Goal: Task Accomplishment & Management: Manage account settings

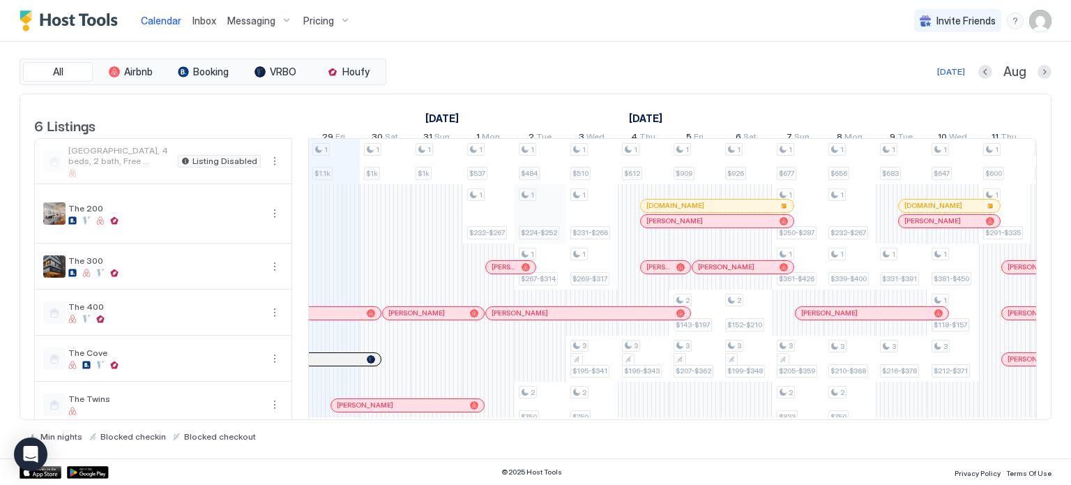
scroll to position [28, 0]
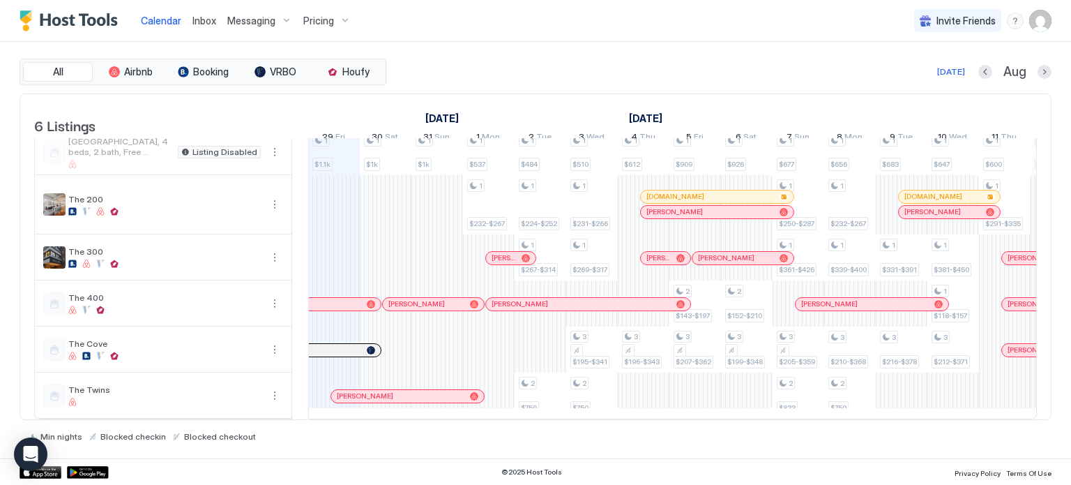
click at [1046, 24] on img "User profile" at bounding box center [1040, 21] width 22 height 22
click at [935, 71] on div "Settings" at bounding box center [962, 78] width 177 height 24
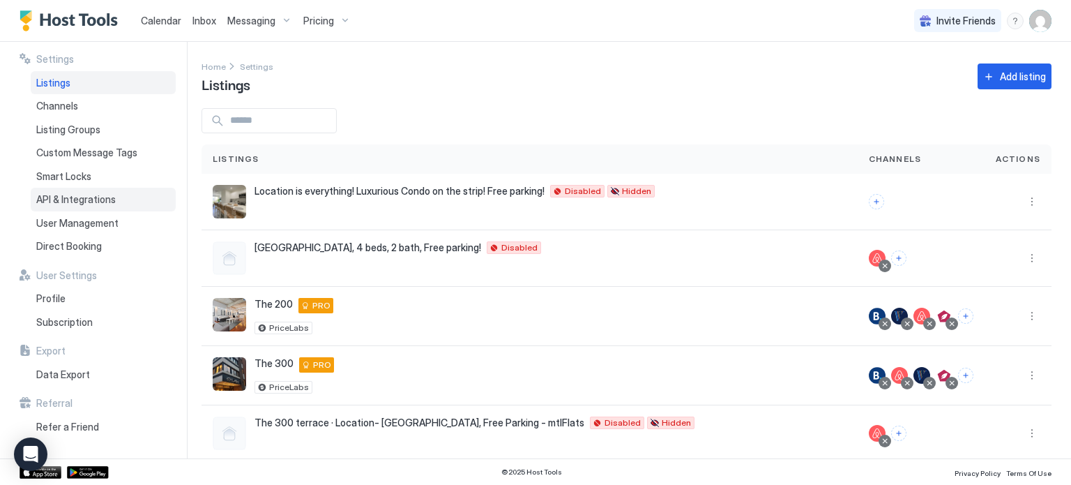
click at [119, 196] on div "API & Integrations" at bounding box center [103, 200] width 145 height 24
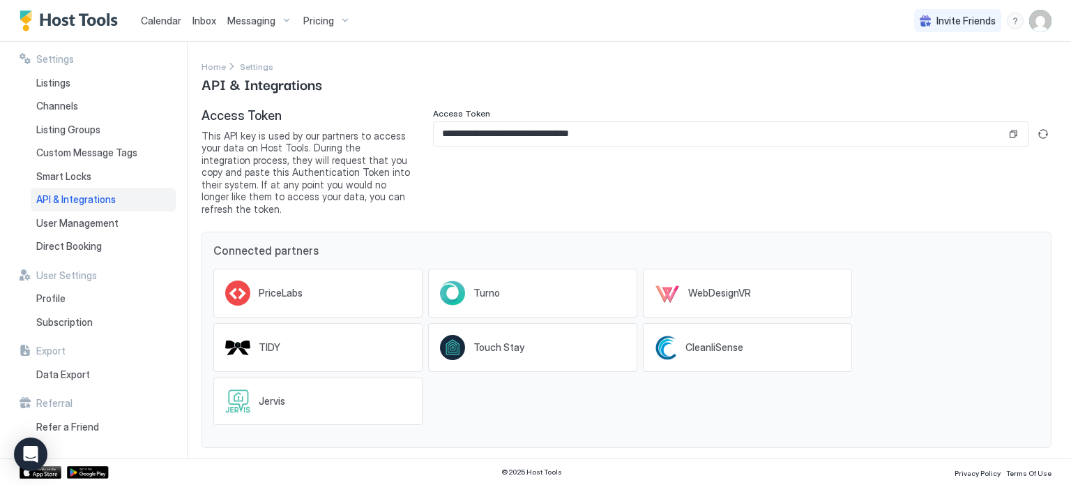
scroll to position [64, 0]
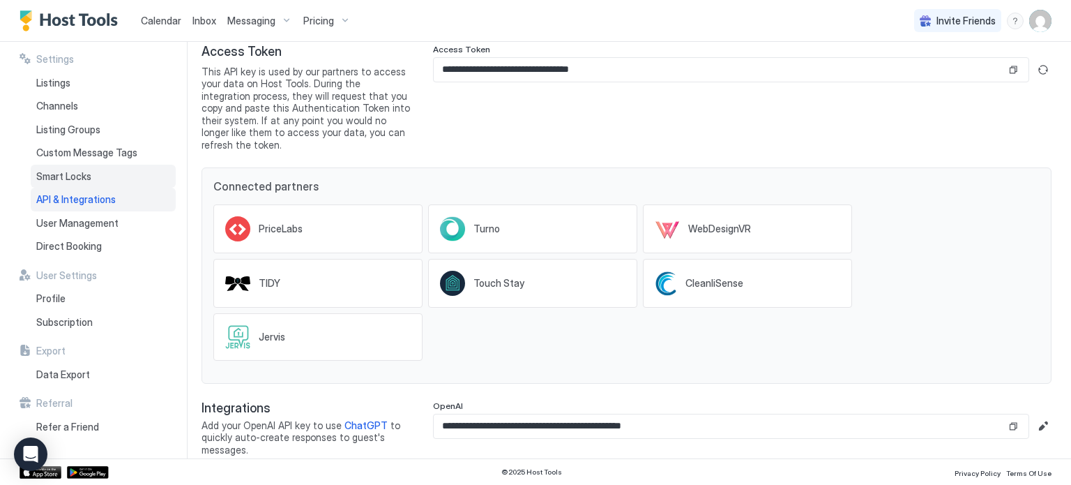
click at [73, 176] on span "Smart Locks" at bounding box center [63, 176] width 55 height 13
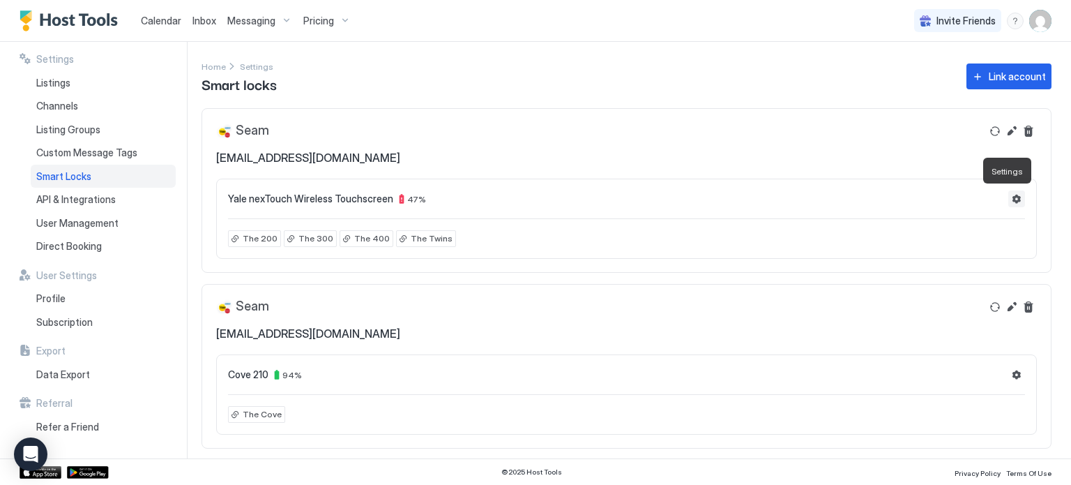
click at [1008, 193] on button "Settings" at bounding box center [1016, 198] width 17 height 17
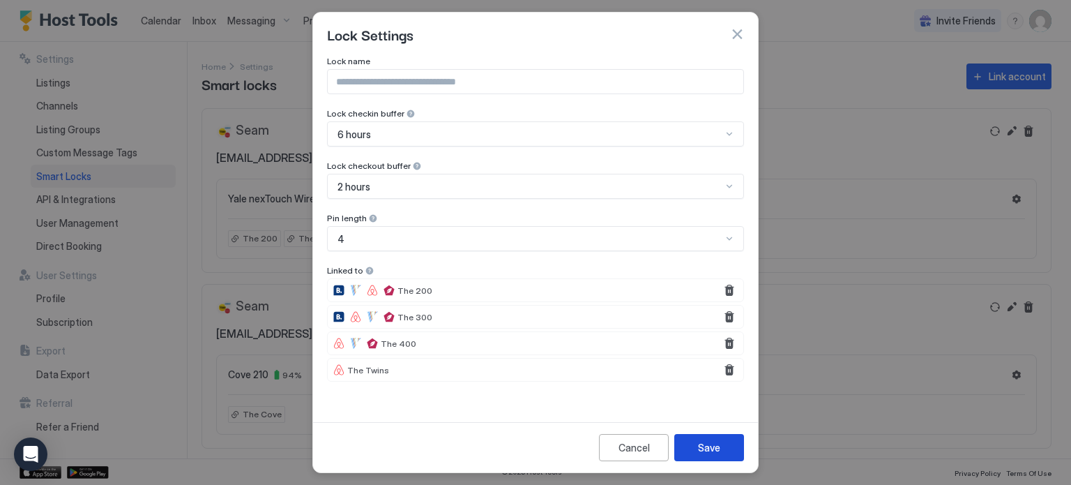
click at [684, 451] on button "Save" at bounding box center [709, 447] width 70 height 27
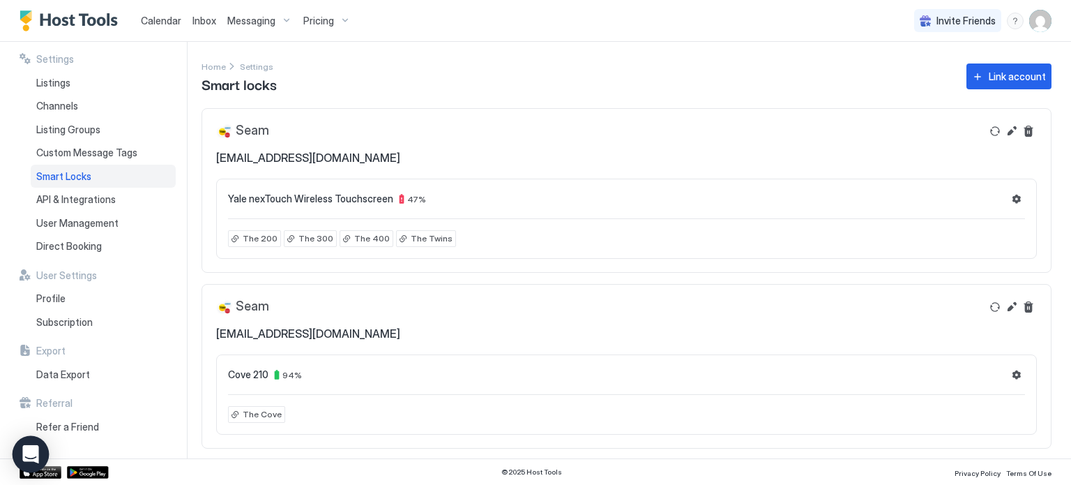
click at [27, 451] on icon "Open Intercom Messenger" at bounding box center [30, 454] width 16 height 18
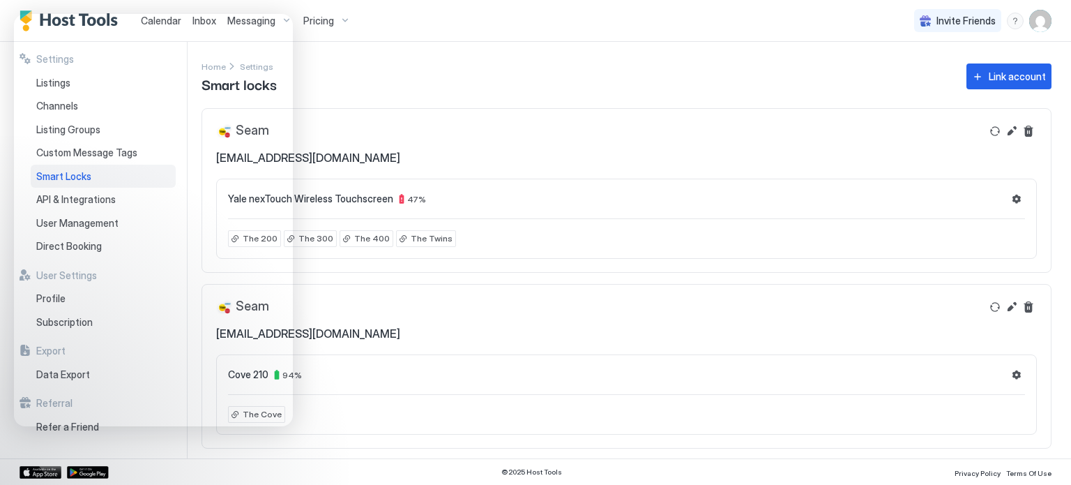
click at [400, 148] on div "Seam onlinevia@gmail.com" at bounding box center [598, 144] width 765 height 42
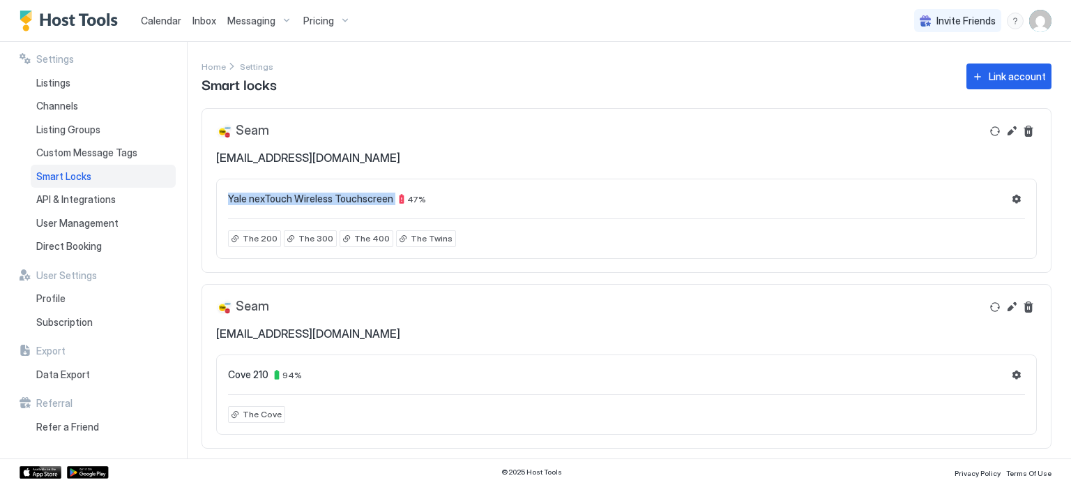
drag, startPoint x: 230, startPoint y: 199, endPoint x: 388, endPoint y: 192, distance: 158.5
click at [388, 192] on div "Yale nexTouch Wireless Touchscreen 47 %" at bounding box center [327, 198] width 198 height 13
copy div "Yale nexTouch Wireless Touchscreen"
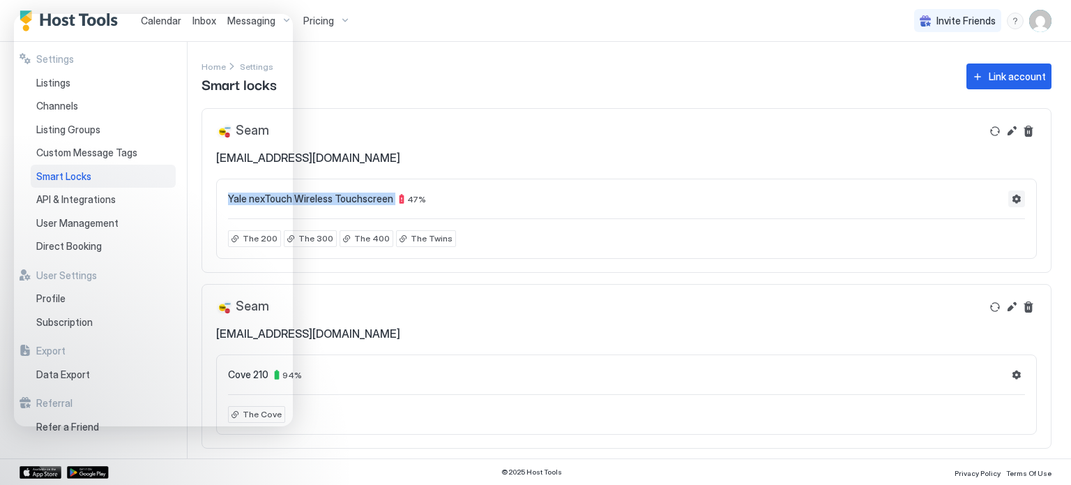
click at [1008, 195] on button "Settings" at bounding box center [1016, 198] width 17 height 17
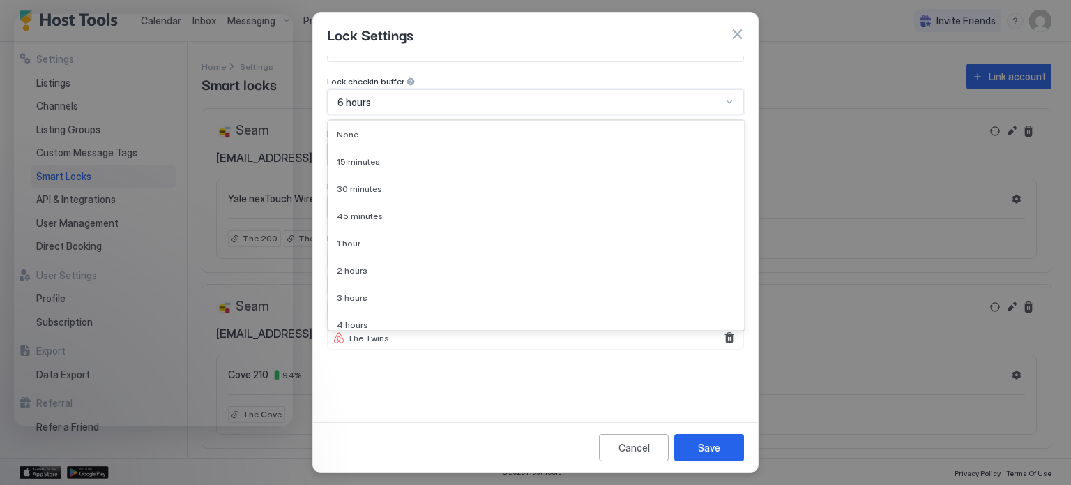
scroll to position [63, 0]
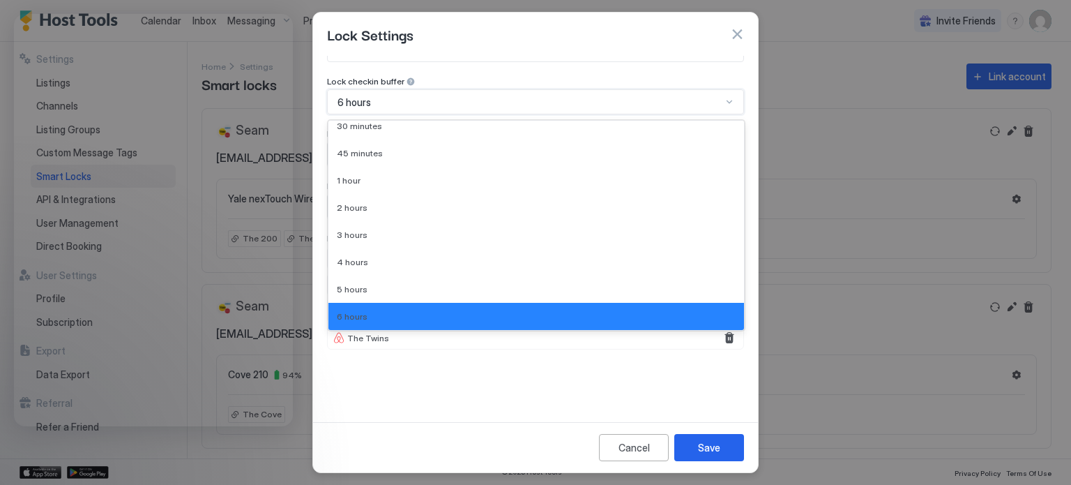
click at [444, 105] on div "6 hours" at bounding box center [530, 102] width 384 height 13
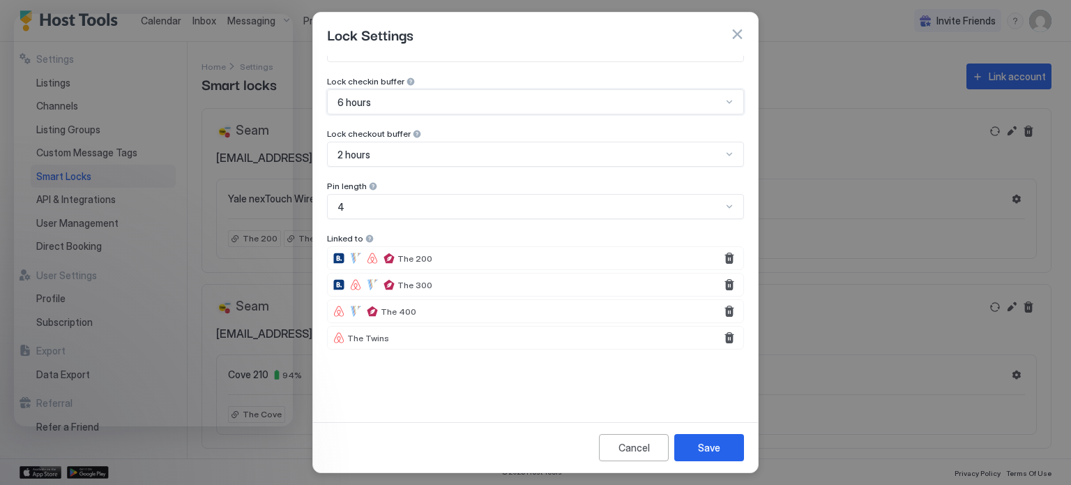
click at [444, 105] on div "6 hours" at bounding box center [530, 102] width 384 height 13
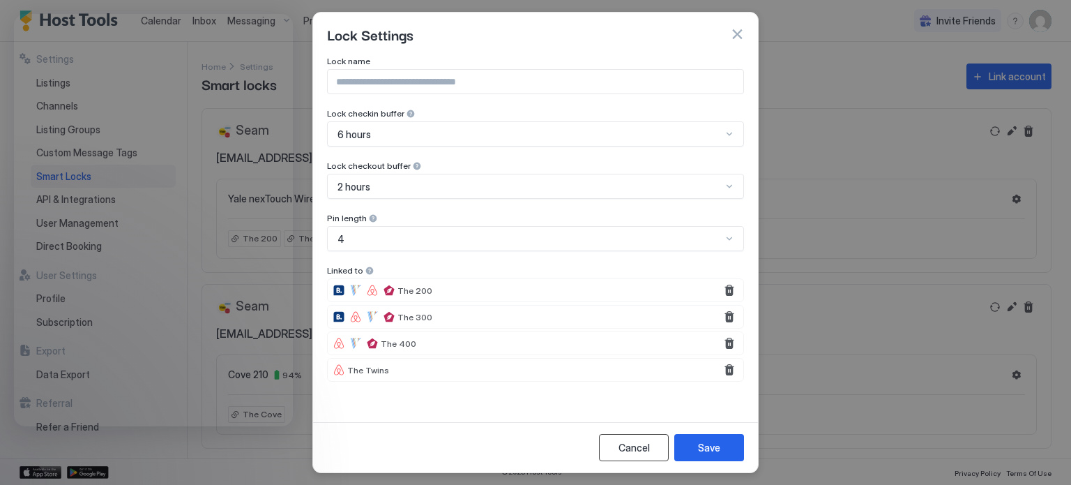
click at [626, 453] on div "Cancel" at bounding box center [634, 447] width 31 height 15
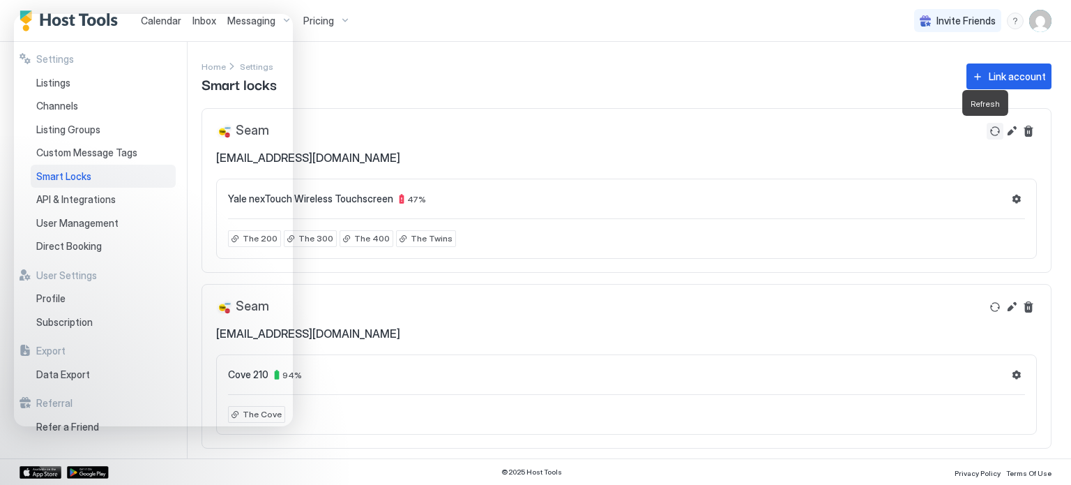
click at [987, 132] on button "Refresh" at bounding box center [995, 131] width 17 height 17
click at [1004, 132] on button "Edit" at bounding box center [1012, 131] width 17 height 17
